Goal: Task Accomplishment & Management: Complete application form

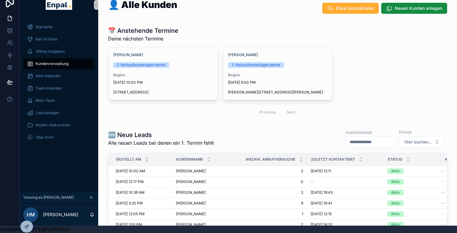
scroll to position [19, 0]
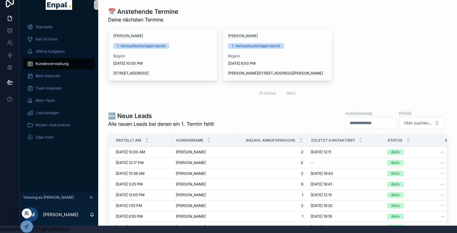
click at [25, 213] on icon at bounding box center [26, 213] width 5 height 5
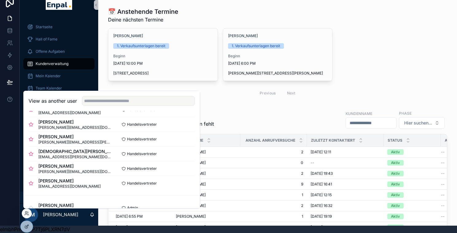
scroll to position [147, 0]
click at [181, 153] on button "Select" at bounding box center [187, 153] width 16 height 9
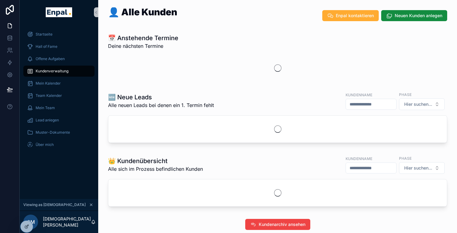
scroll to position [12, 2]
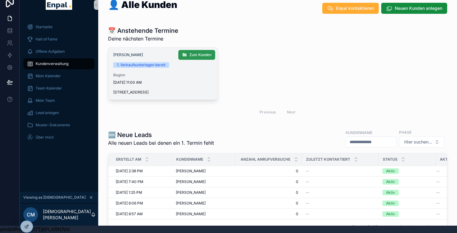
click at [200, 52] on span "Zum Kunden" at bounding box center [200, 54] width 22 height 5
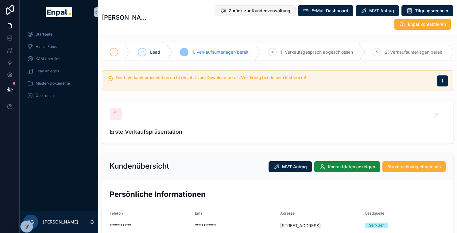
click at [229, 9] on span "Zurück zur Kundenverwaltung" at bounding box center [260, 11] width 62 height 6
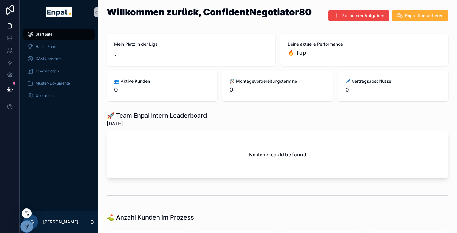
click at [26, 212] on icon at bounding box center [26, 213] width 5 height 5
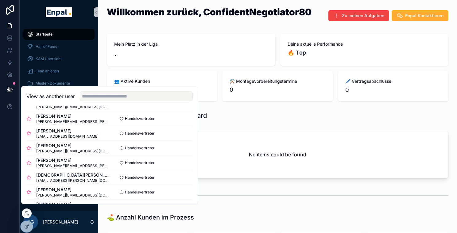
scroll to position [130, 0]
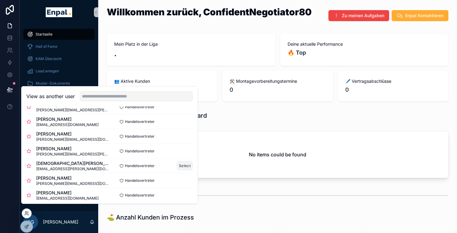
click at [183, 170] on button "Select" at bounding box center [185, 165] width 16 height 9
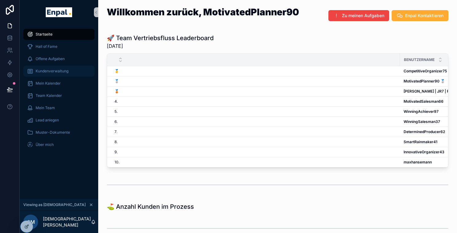
click at [56, 70] on span "Kundenverwaltung" at bounding box center [52, 71] width 33 height 5
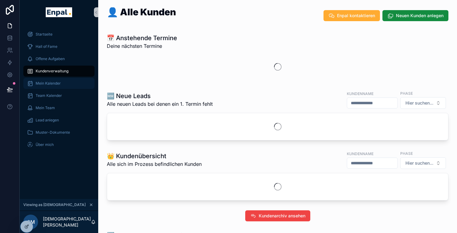
click at [56, 81] on span "Mein Kalender" at bounding box center [48, 83] width 25 height 5
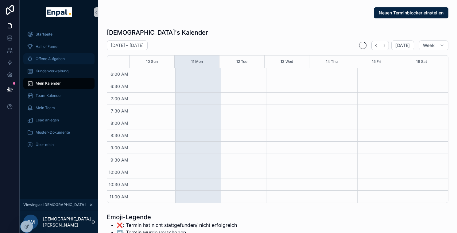
scroll to position [147, 0]
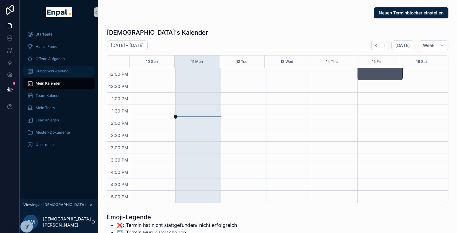
click at [59, 68] on div "Kundenverwaltung" at bounding box center [59, 71] width 64 height 10
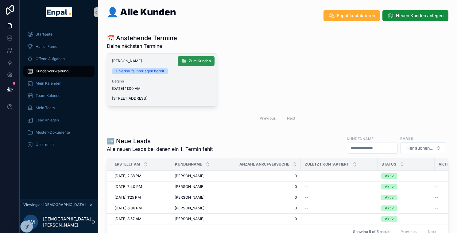
click at [204, 62] on span "Zum Kunden" at bounding box center [200, 61] width 22 height 5
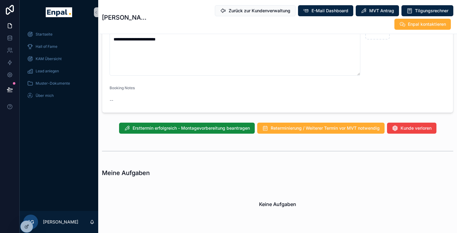
scroll to position [440, 0]
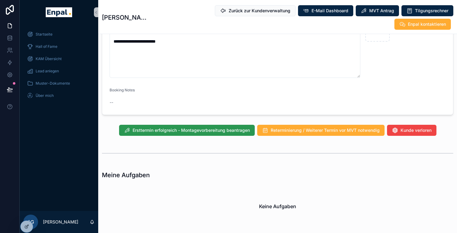
click at [216, 128] on button "Ersttermin erfolgreich - Montagevorbereitung beantragen" at bounding box center [187, 130] width 136 height 11
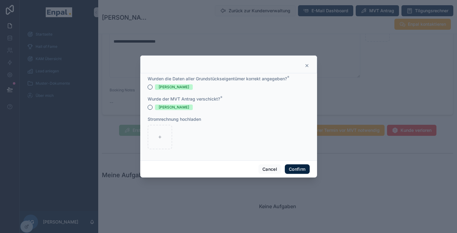
click at [148, 86] on div "Ja" at bounding box center [229, 87] width 162 height 6
click at [148, 109] on button "Ja" at bounding box center [150, 107] width 5 height 5
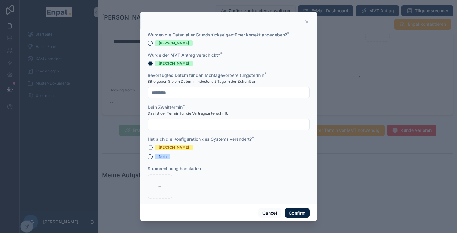
click at [258, 122] on input "text" at bounding box center [228, 124] width 161 height 9
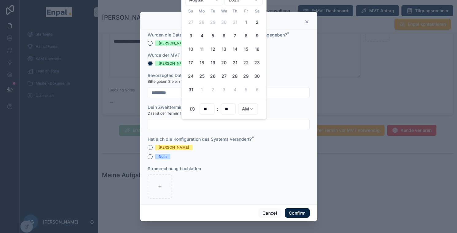
click at [247, 49] on button "15" at bounding box center [246, 49] width 11 height 11
click at [209, 106] on input "**" at bounding box center [207, 109] width 14 height 9
click at [203, 150] on div "04" at bounding box center [207, 151] width 28 height 10
type input "**********"
type input "**"
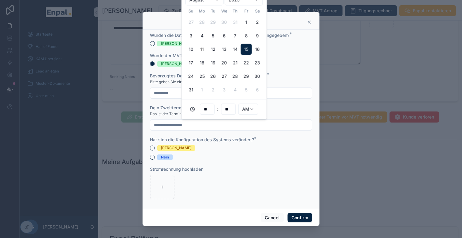
click at [251, 107] on html "**********" at bounding box center [231, 122] width 462 height 245
type input "**********"
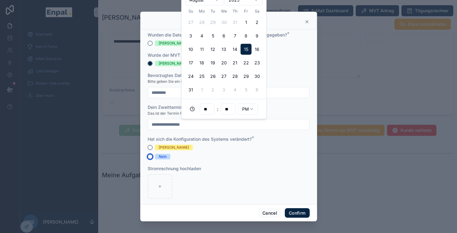
click at [148, 157] on button "Nein" at bounding box center [150, 156] width 5 height 5
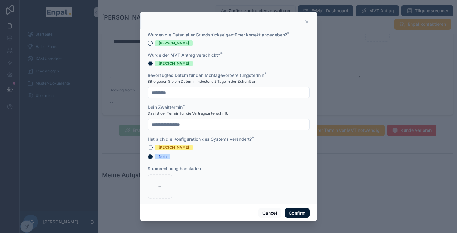
click at [293, 216] on button "Confirm" at bounding box center [297, 213] width 25 height 10
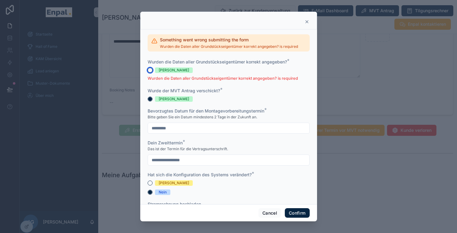
click at [148, 72] on button "Ja" at bounding box center [150, 70] width 5 height 5
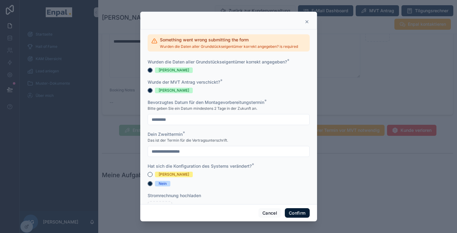
click at [301, 217] on button "Confirm" at bounding box center [297, 213] width 25 height 10
